Goal: Navigation & Orientation: Understand site structure

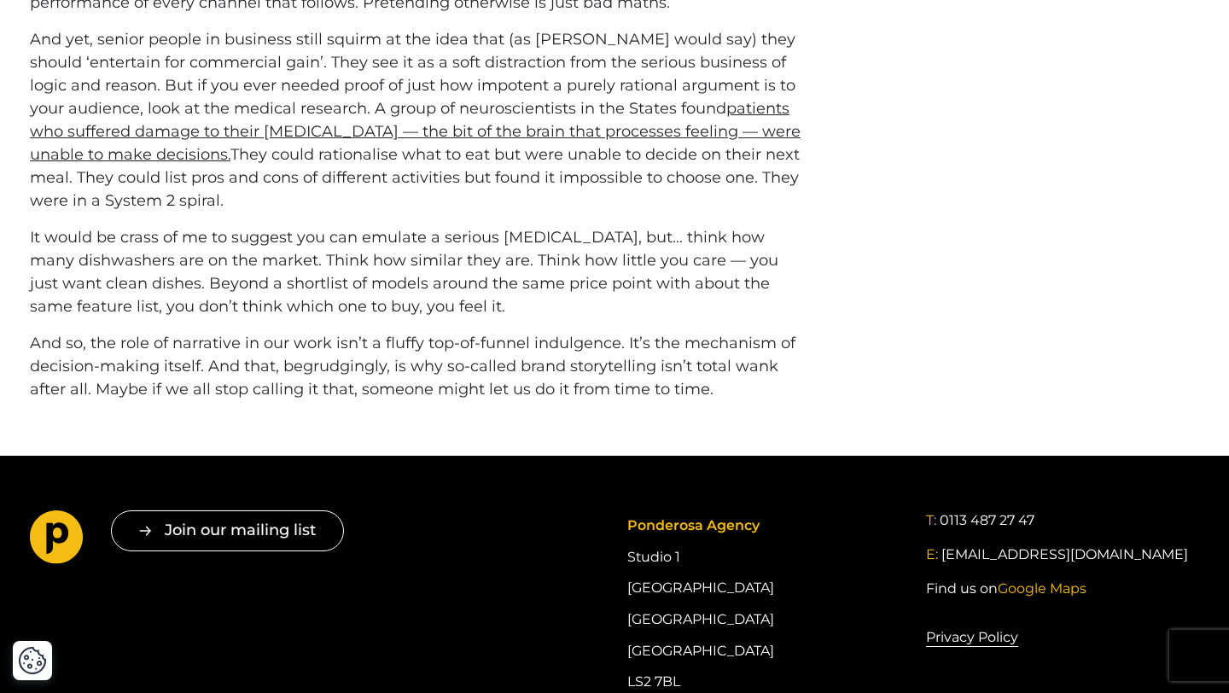
scroll to position [1482, 0]
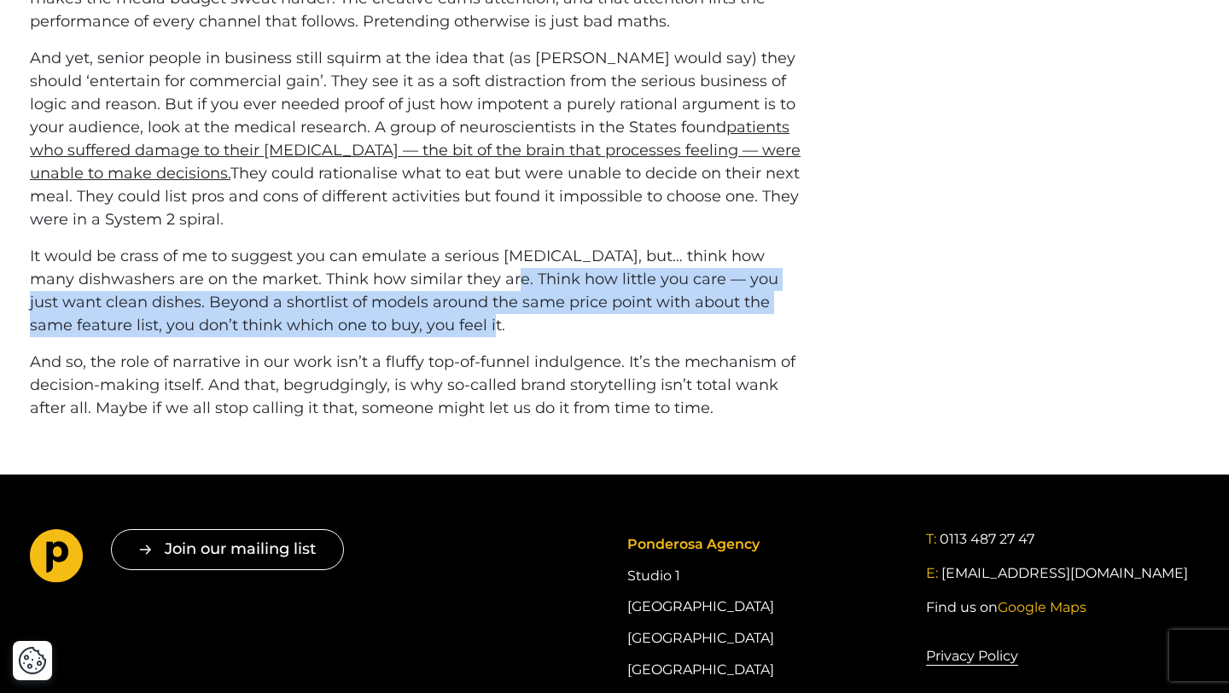
drag, startPoint x: 480, startPoint y: 282, endPoint x: 500, endPoint y: 331, distance: 53.2
click at [500, 331] on p "It would be crass of me to suggest you can emulate a serious brain injury, but……" at bounding box center [415, 291] width 770 height 92
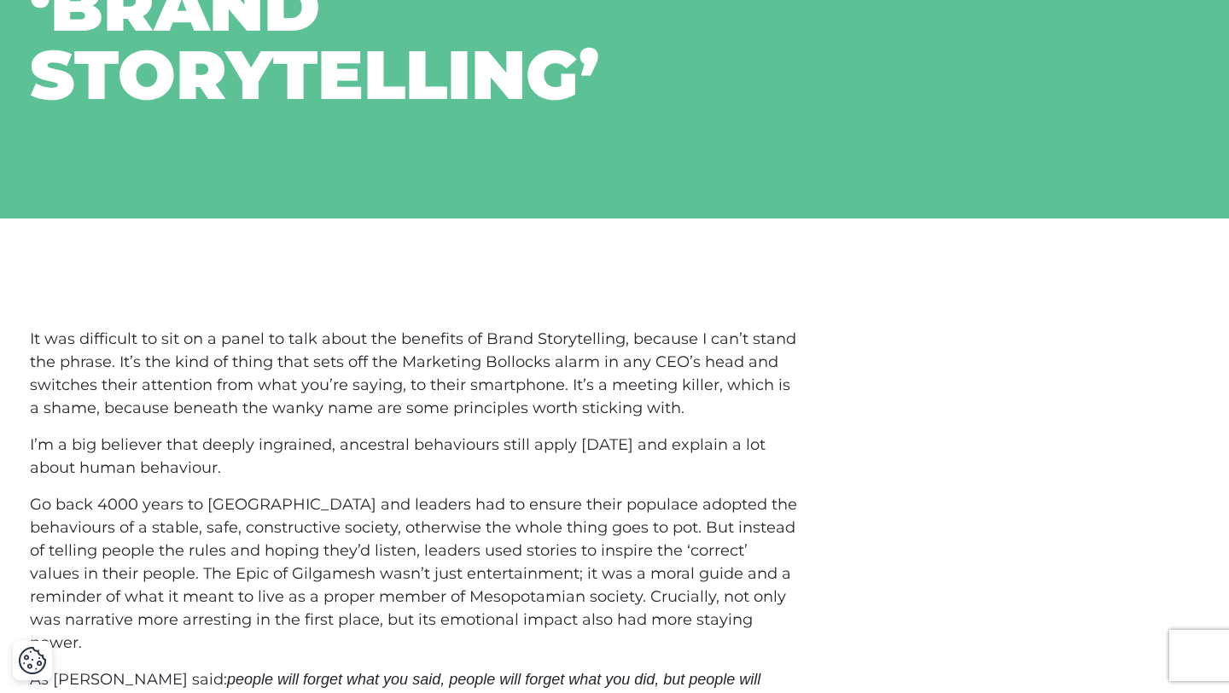
scroll to position [0, 0]
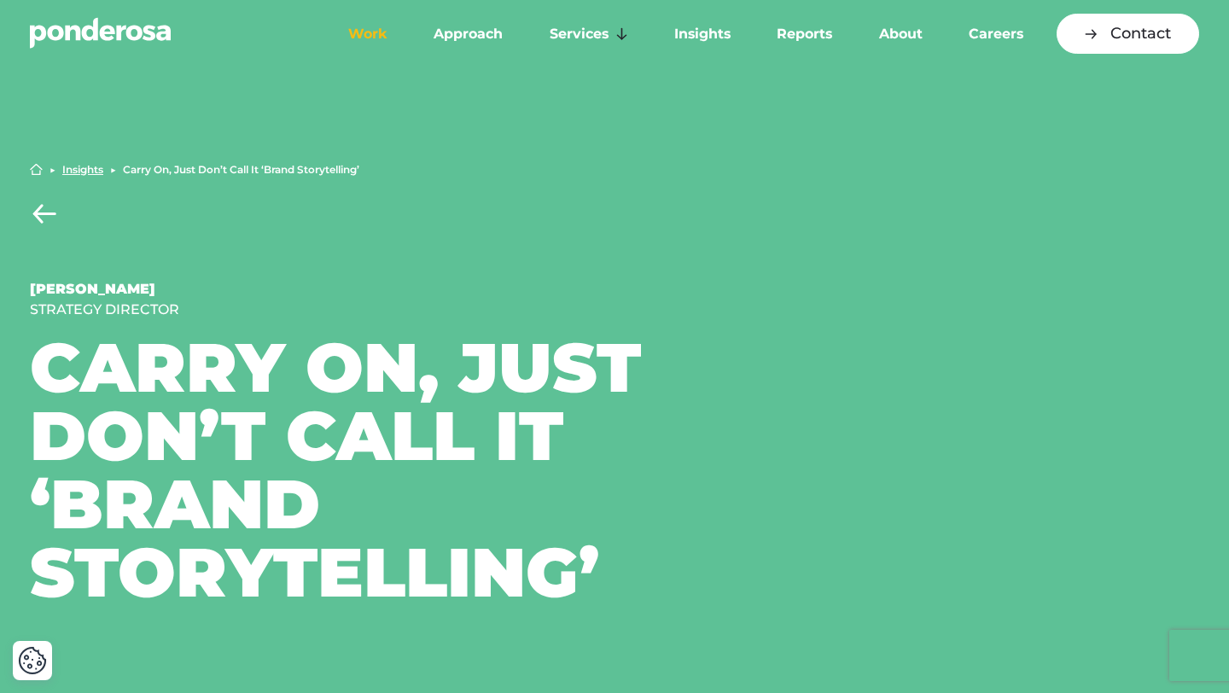
click at [378, 31] on link "Work" at bounding box center [367, 34] width 78 height 36
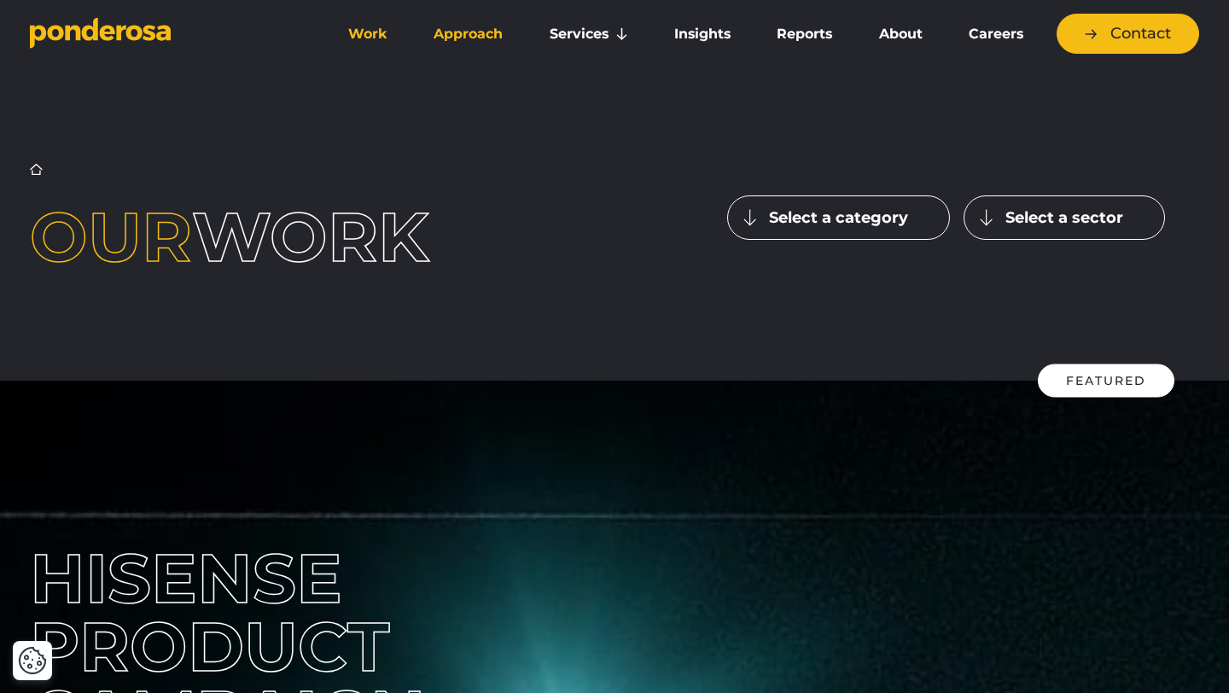
click at [459, 37] on link "Approach" at bounding box center [468, 34] width 108 height 36
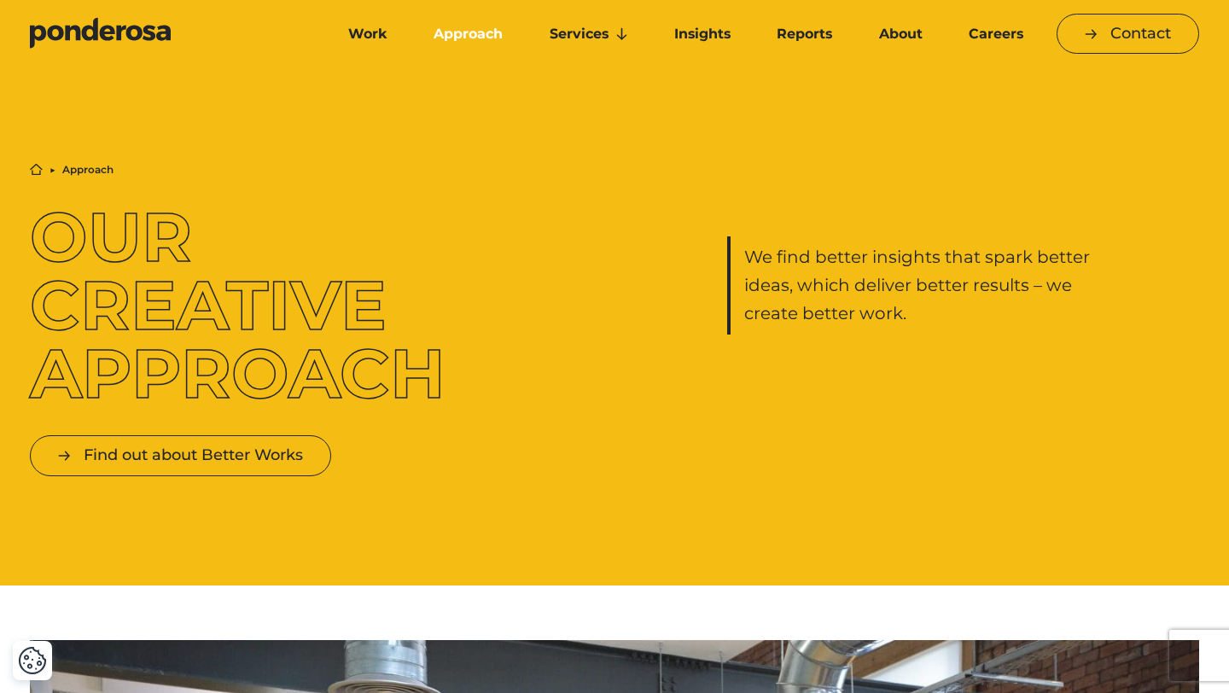
drag, startPoint x: 379, startPoint y: 295, endPoint x: 252, endPoint y: 308, distance: 127.8
click at [252, 308] on h1 "Our Creative Approach" at bounding box center [266, 305] width 472 height 205
drag, startPoint x: 259, startPoint y: 308, endPoint x: 132, endPoint y: 322, distance: 127.9
click at [132, 322] on h1 "Our Creative Approach" at bounding box center [266, 305] width 472 height 205
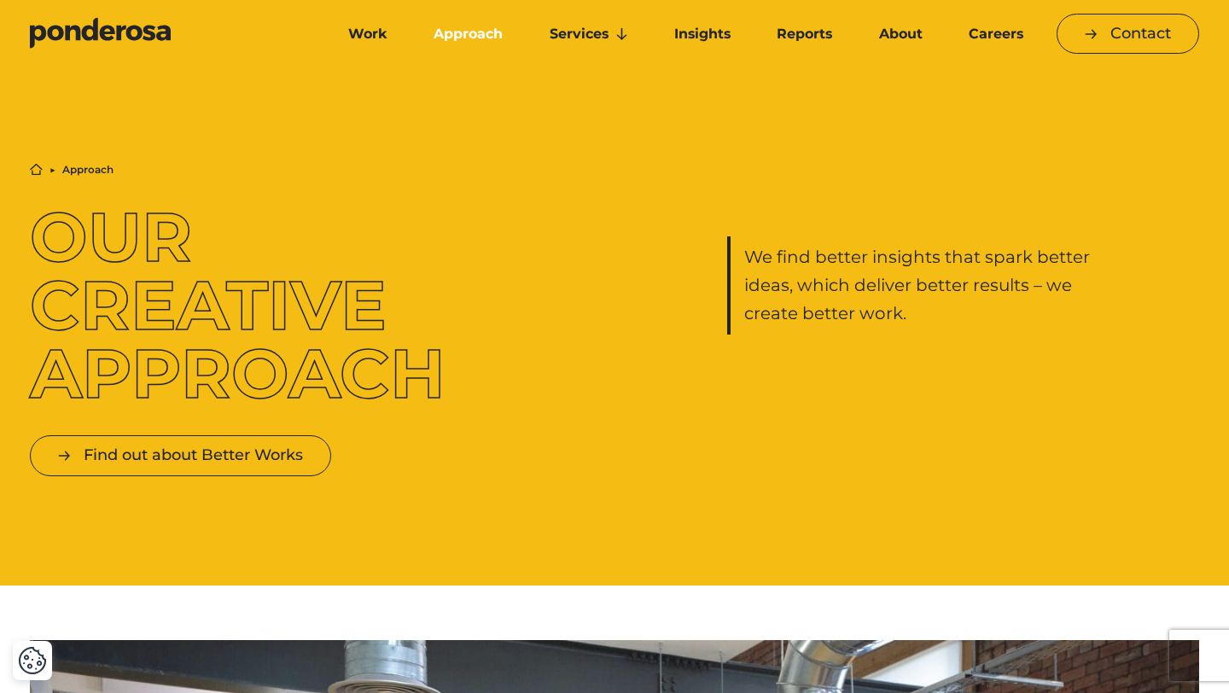
click at [132, 322] on h1 "Our Creative Approach" at bounding box center [266, 305] width 472 height 205
drag, startPoint x: 132, startPoint y: 312, endPoint x: 0, endPoint y: 309, distance: 132.3
click at [0, 310] on div "Home ▶︎ Approach Our Creative Approach We find better insights that spark bette…" at bounding box center [614, 319] width 1229 height 531
click at [105, 371] on h1 "Our Creative Approach" at bounding box center [266, 305] width 472 height 205
drag, startPoint x: 49, startPoint y: 374, endPoint x: 192, endPoint y: 375, distance: 142.5
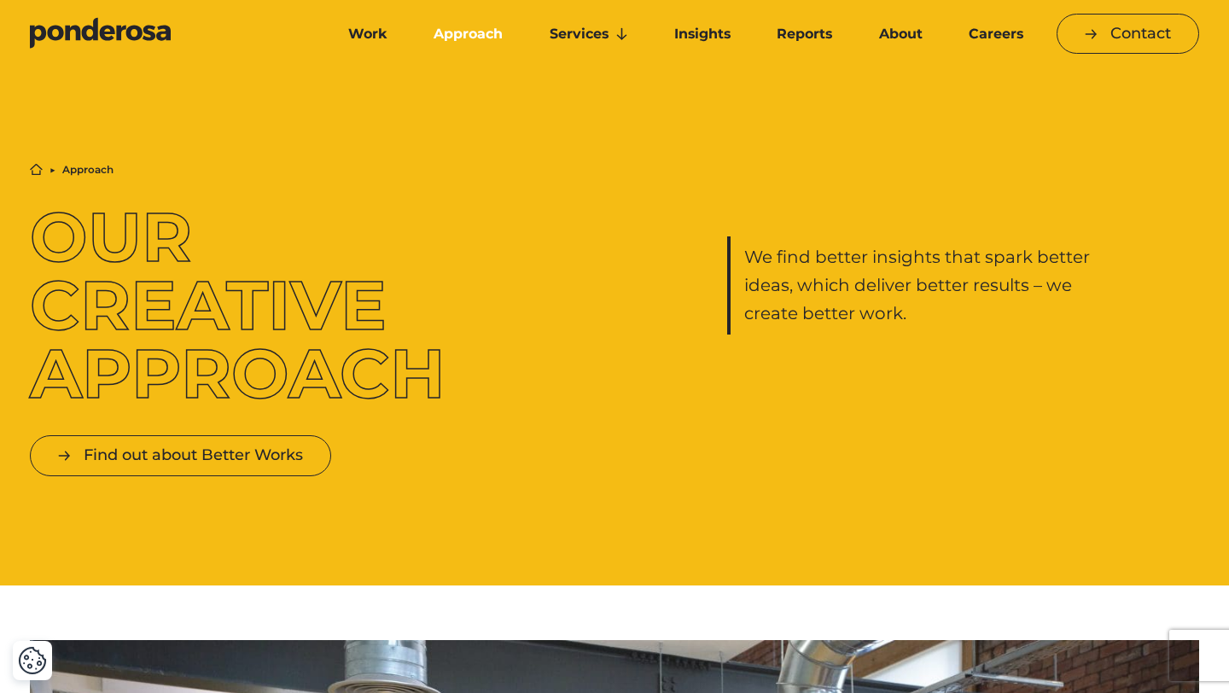
click at [192, 375] on h1 "Our Creative Approach" at bounding box center [266, 305] width 472 height 205
drag, startPoint x: 196, startPoint y: 375, endPoint x: 331, endPoint y: 379, distance: 134.9
click at [332, 379] on h1 "Our Creative Approach" at bounding box center [266, 305] width 472 height 205
click at [348, 381] on h1 "Our Creative Approach" at bounding box center [266, 305] width 472 height 205
drag, startPoint x: 340, startPoint y: 384, endPoint x: 538, endPoint y: 389, distance: 197.2
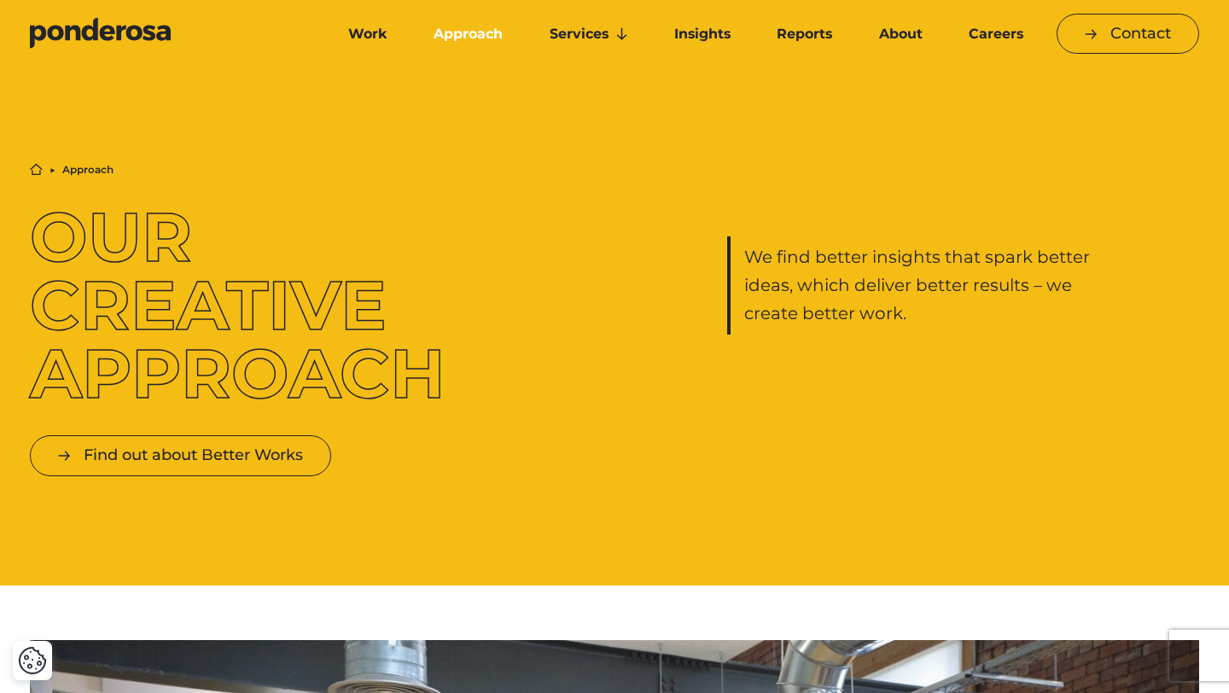
click at [538, 389] on div "Home ▶︎ Approach Our Creative Approach We find better insights that spark bette…" at bounding box center [614, 285] width 1195 height 245
click at [892, 33] on link "About" at bounding box center [899, 34] width 83 height 36
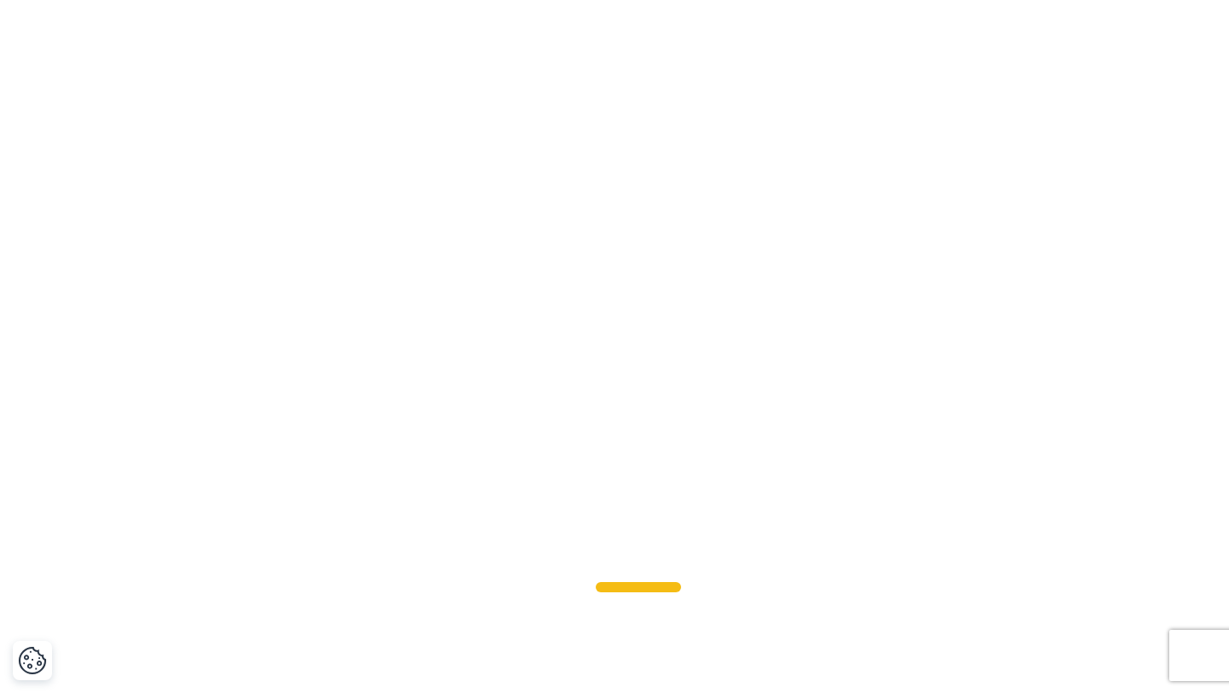
scroll to position [1512, 0]
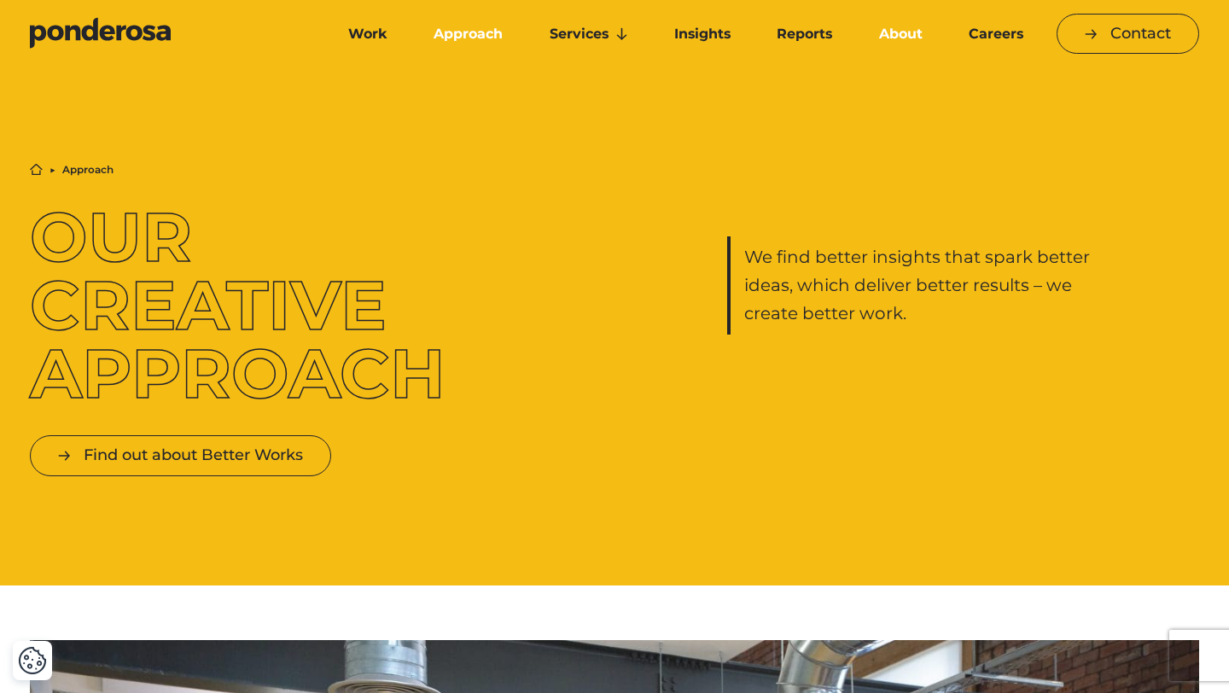
click at [889, 39] on link "About" at bounding box center [899, 34] width 83 height 36
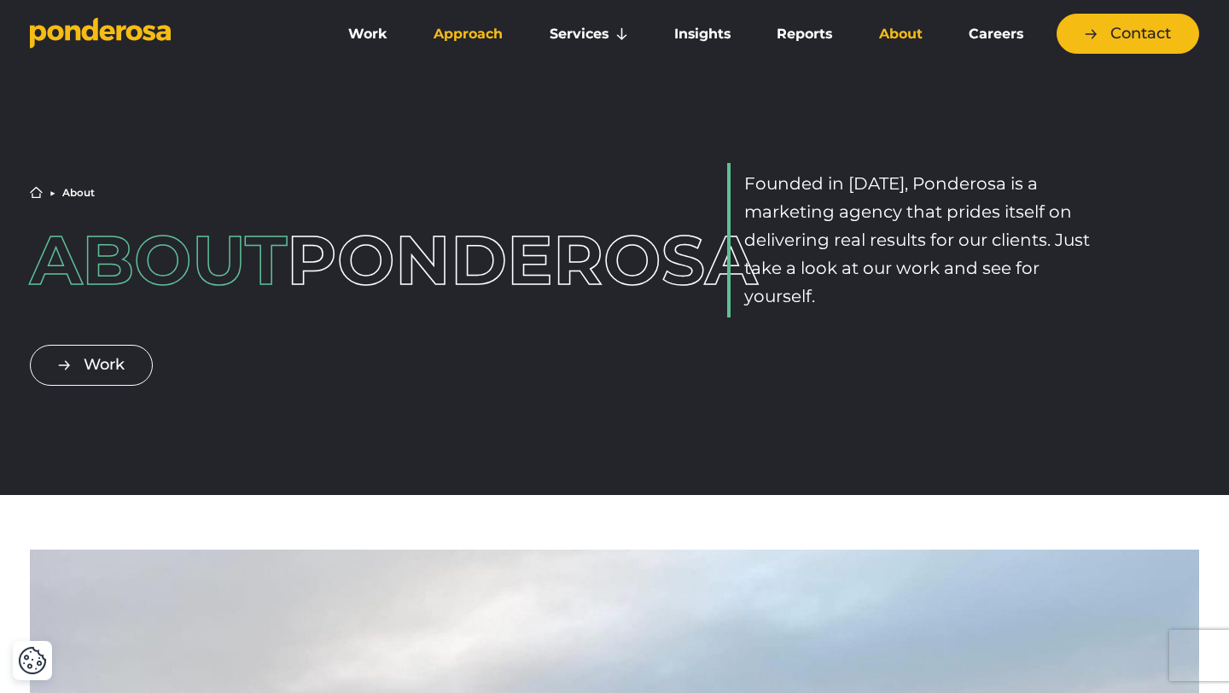
click at [490, 38] on link "Approach" at bounding box center [468, 34] width 108 height 36
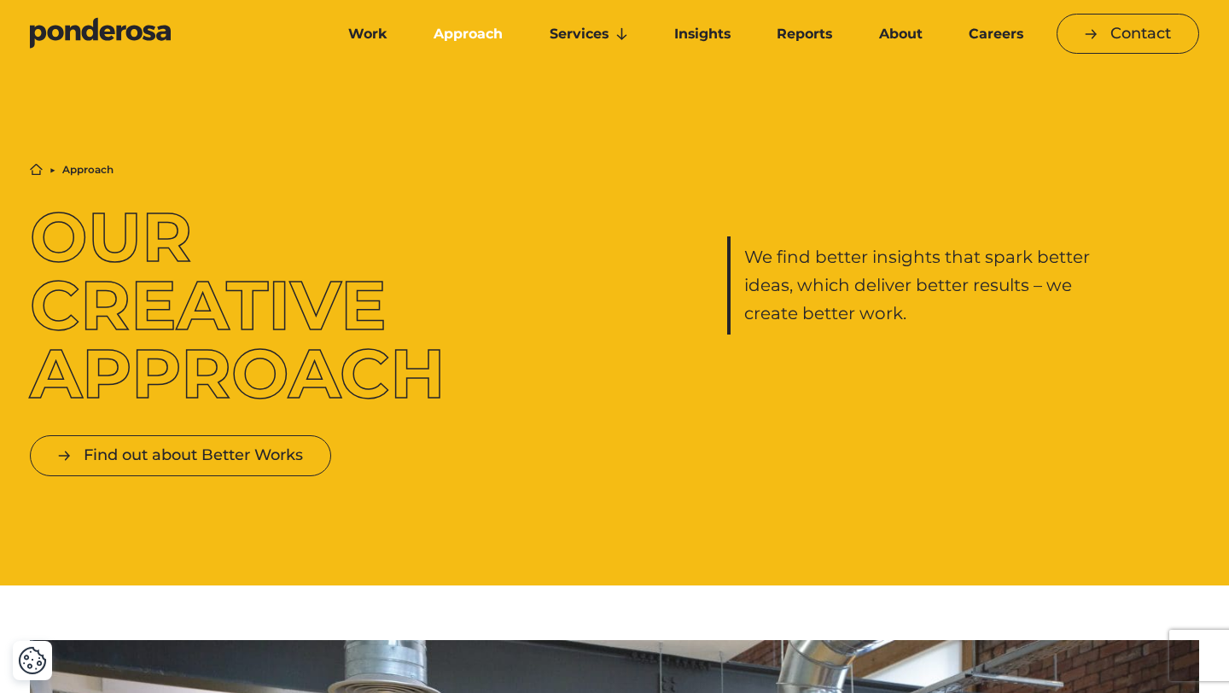
click at [0, 0] on link "Overview" at bounding box center [0, 0] width 0 height 0
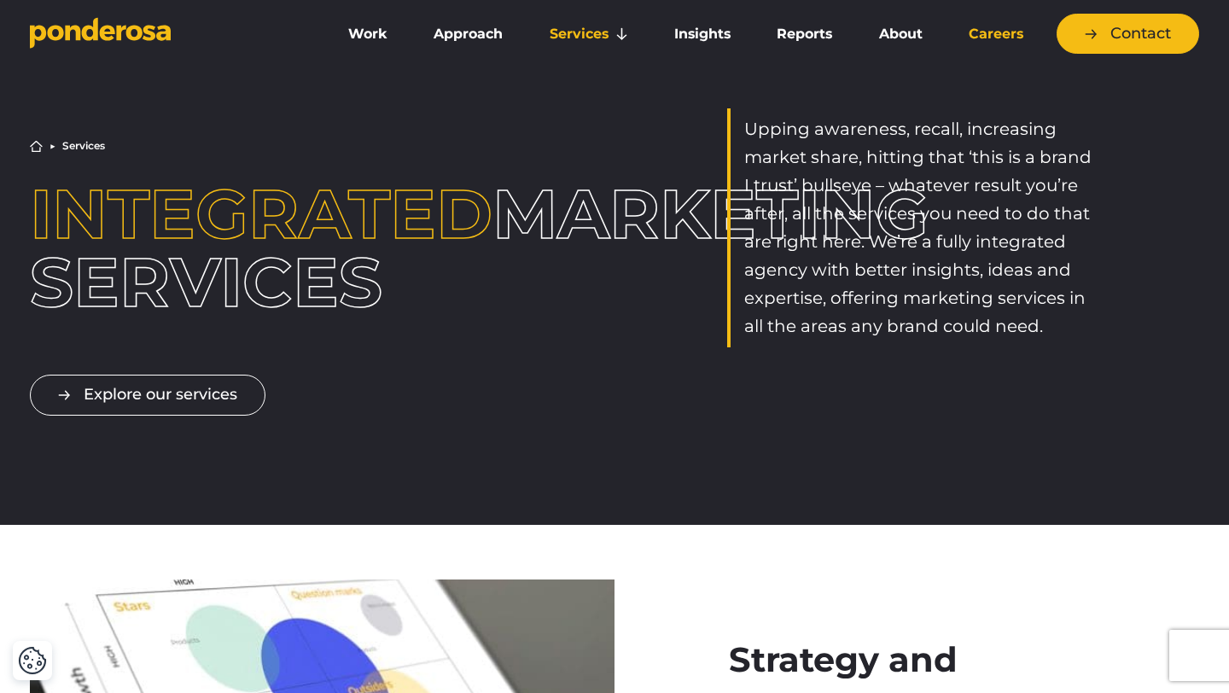
click at [1000, 42] on link "Careers" at bounding box center [996, 34] width 94 height 36
